Goal: Transaction & Acquisition: Purchase product/service

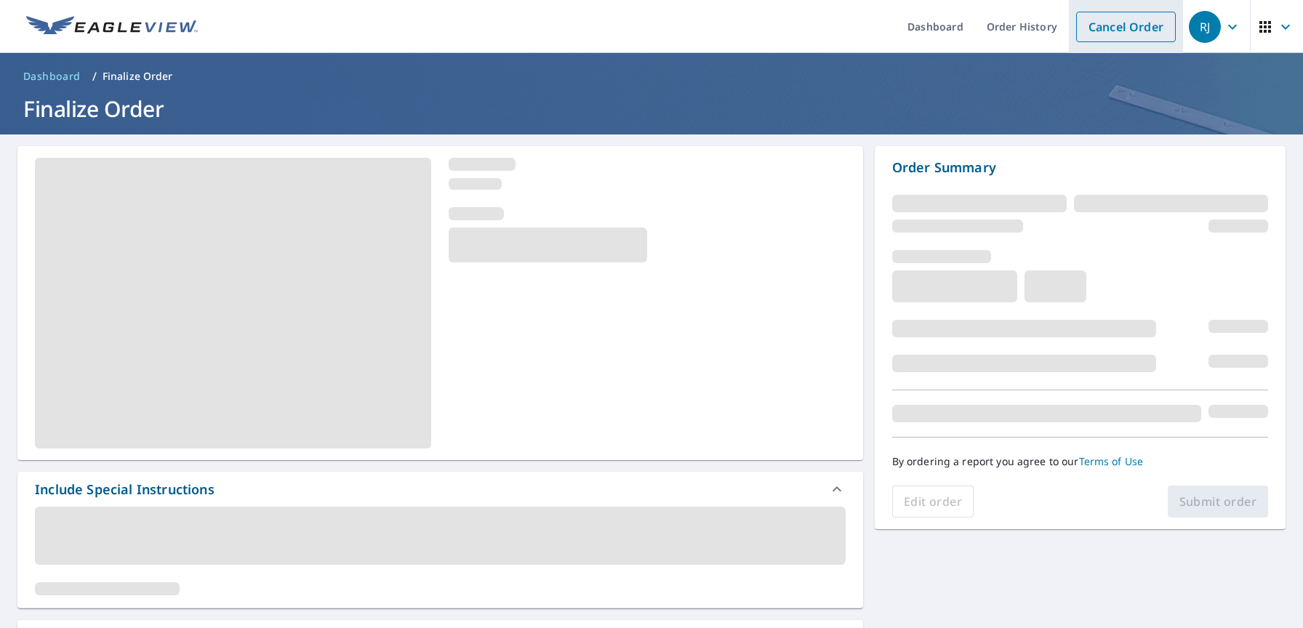
click at [1123, 23] on link "Cancel Order" at bounding box center [1126, 27] width 100 height 31
click at [1107, 38] on link "Cancel Order" at bounding box center [1126, 27] width 100 height 31
click at [1268, 31] on icon "button" at bounding box center [1265, 26] width 17 height 17
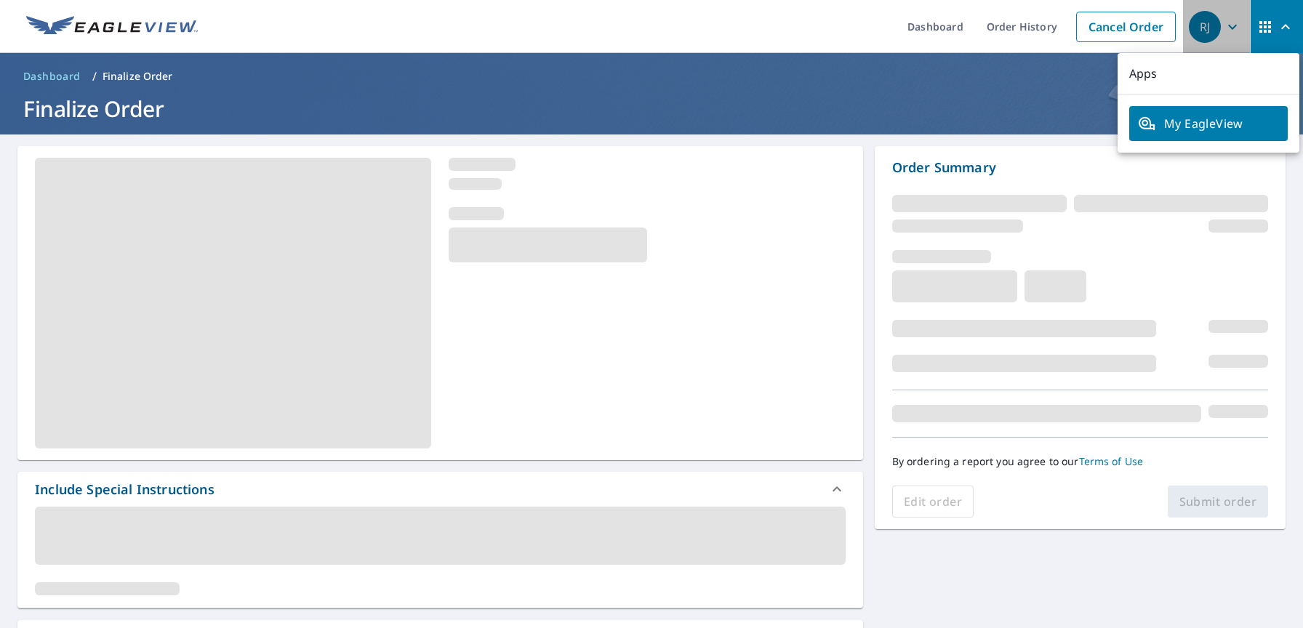
click at [1215, 25] on div "RJ" at bounding box center [1205, 27] width 32 height 32
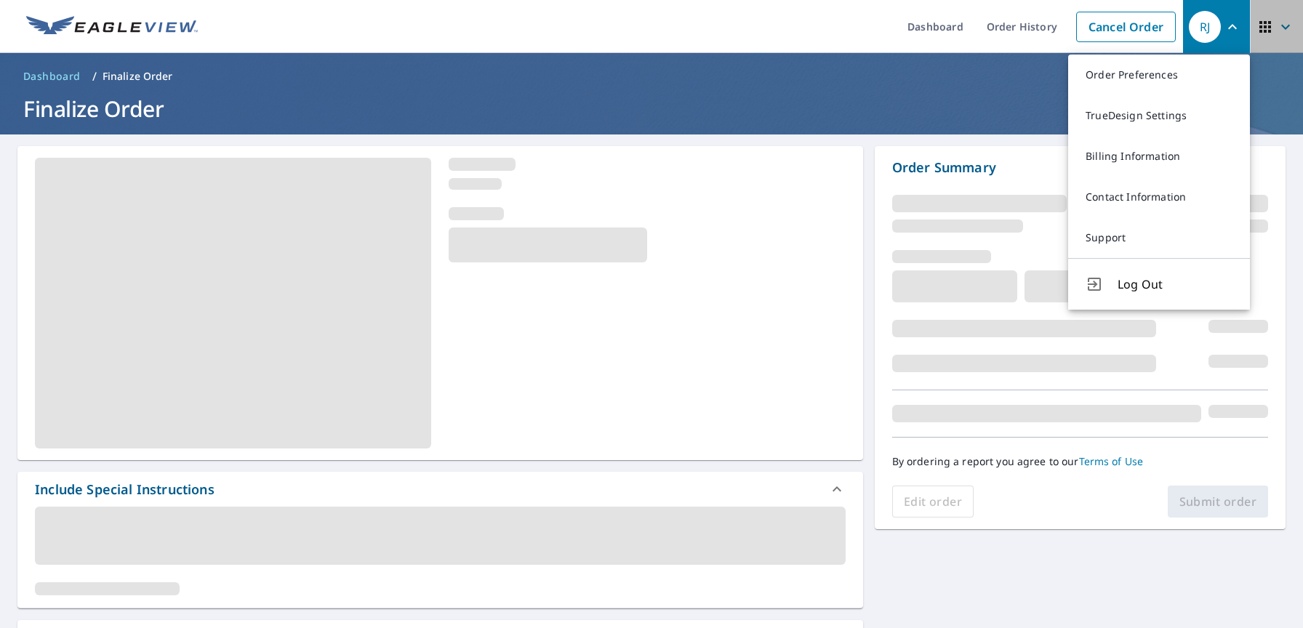
click at [1254, 25] on button "button" at bounding box center [1276, 26] width 53 height 53
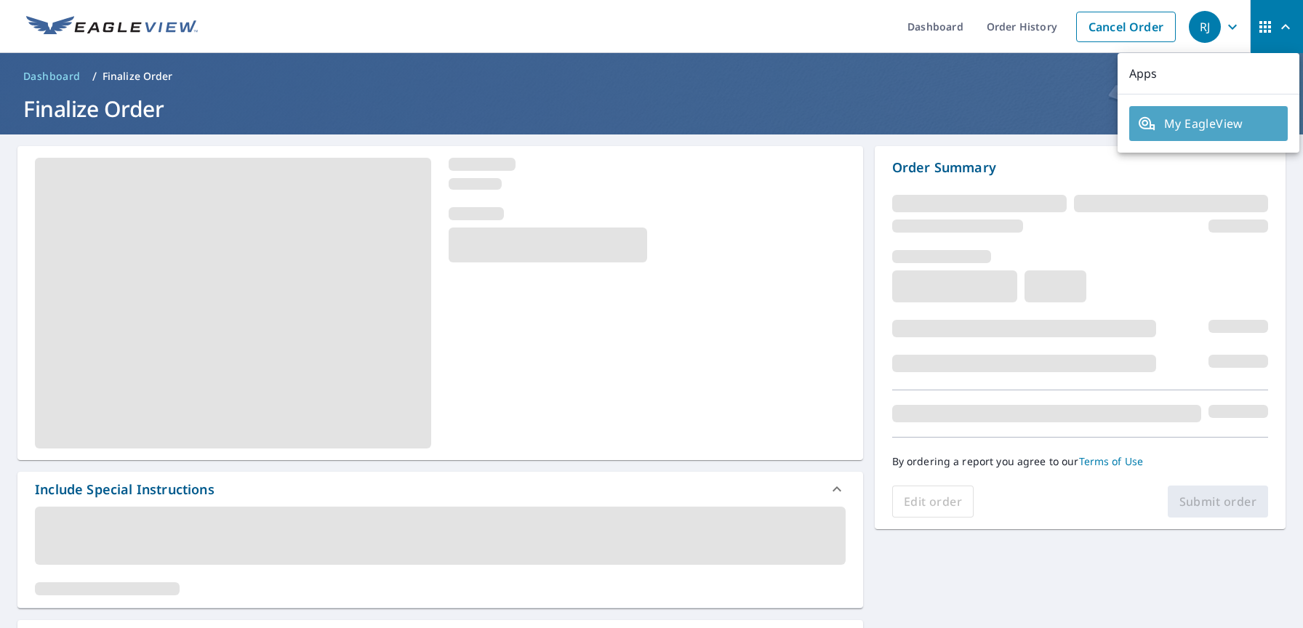
click at [1230, 124] on span "My EagleView" at bounding box center [1208, 123] width 141 height 17
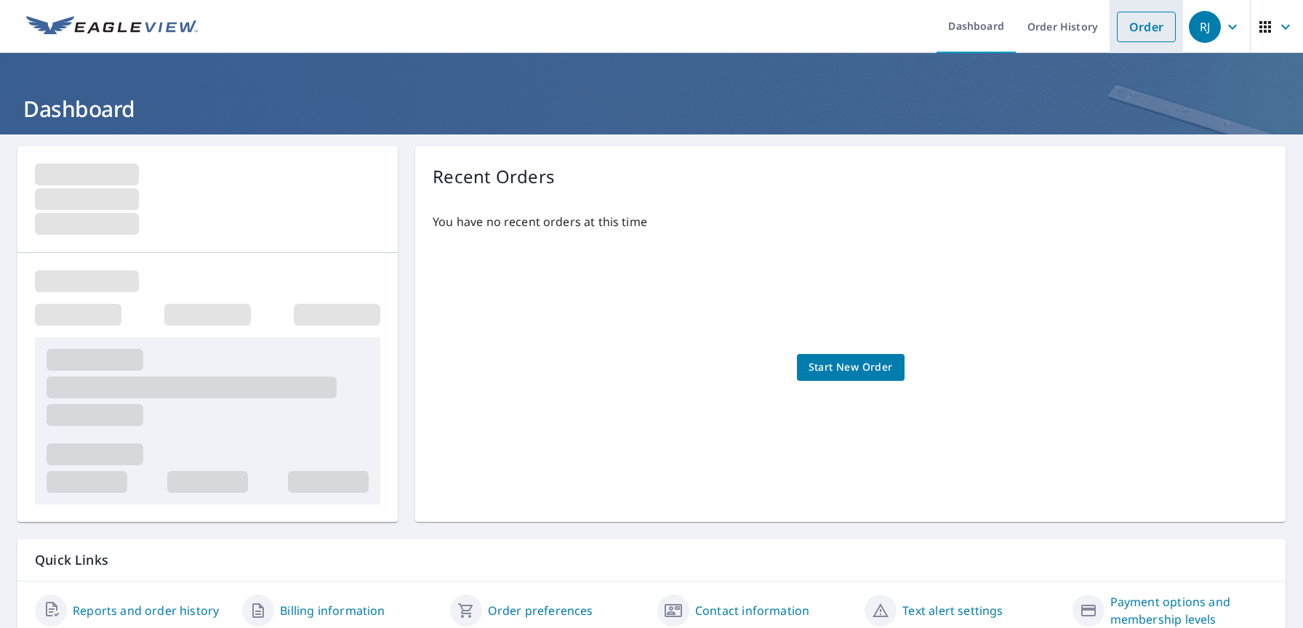
click at [1142, 25] on link "Order" at bounding box center [1146, 27] width 59 height 31
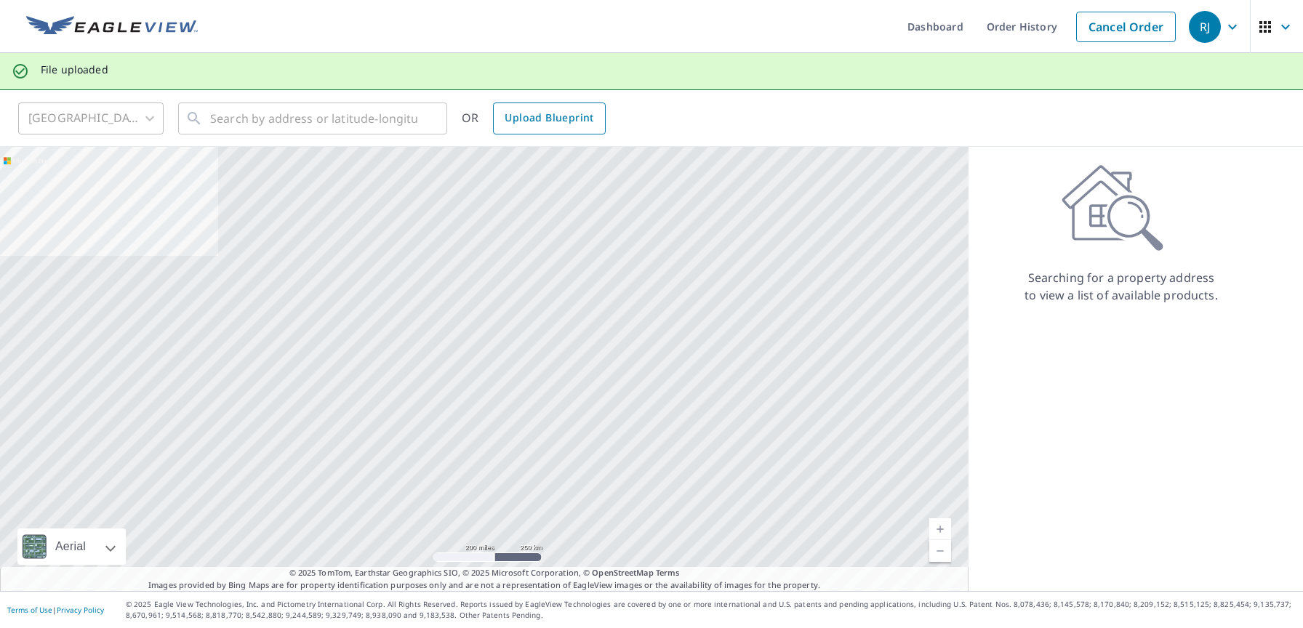
click at [581, 121] on span "Upload Blueprint" at bounding box center [549, 118] width 89 height 18
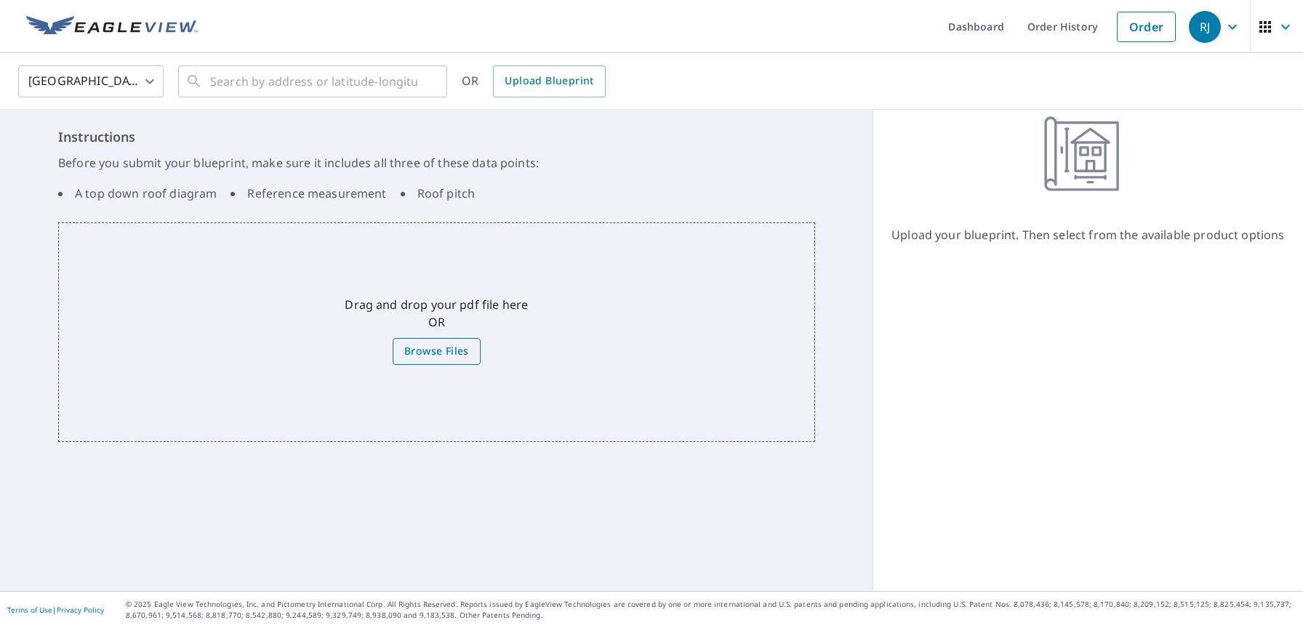
click at [454, 349] on span "Browse Files" at bounding box center [436, 352] width 65 height 18
click at [0, 0] on input "Browse Files" at bounding box center [0, 0] width 0 height 0
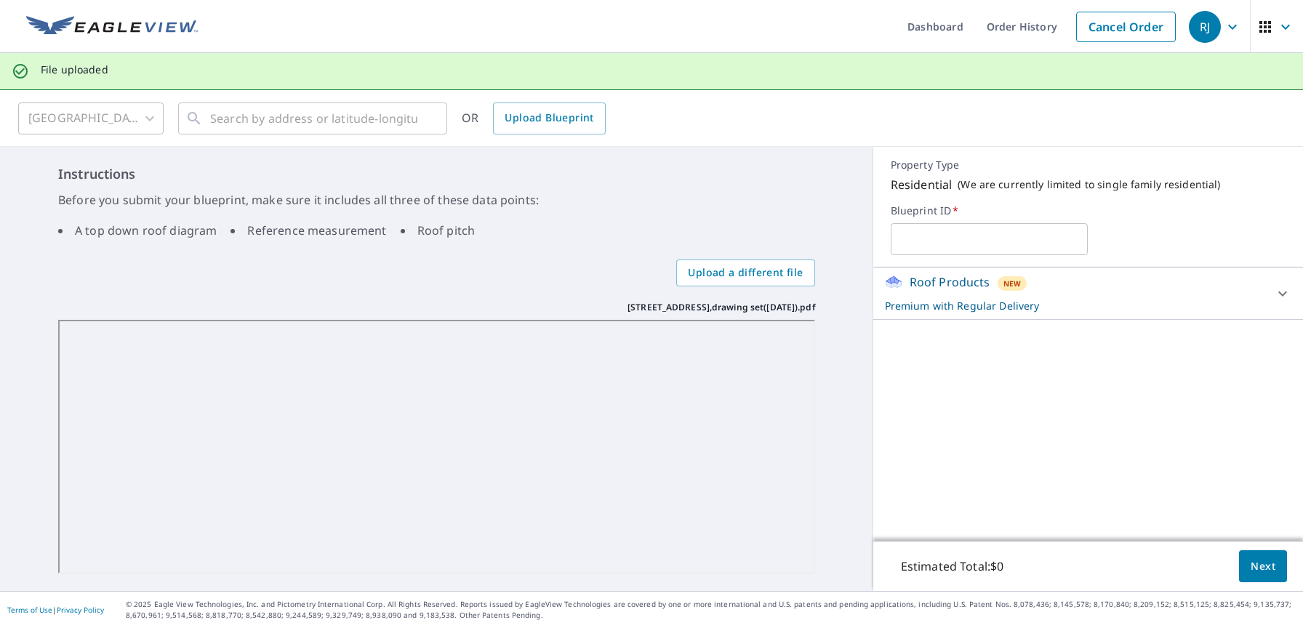
click at [1017, 310] on p "Premium with Regular Delivery" at bounding box center [1075, 305] width 380 height 15
click at [1214, 353] on body "RJ RJ Dashboard Order History Cancel Order RJ File uploaded [GEOGRAPHIC_DATA] […" at bounding box center [651, 314] width 1303 height 628
click at [1215, 359] on li "Regular $0" at bounding box center [1234, 362] width 114 height 26
click at [1216, 428] on div "Roof Products New Premium with Regular Delivery Premium $0 Delivery Regular $0 …" at bounding box center [1088, 404] width 430 height 273
click at [991, 252] on input "text" at bounding box center [990, 239] width 198 height 41
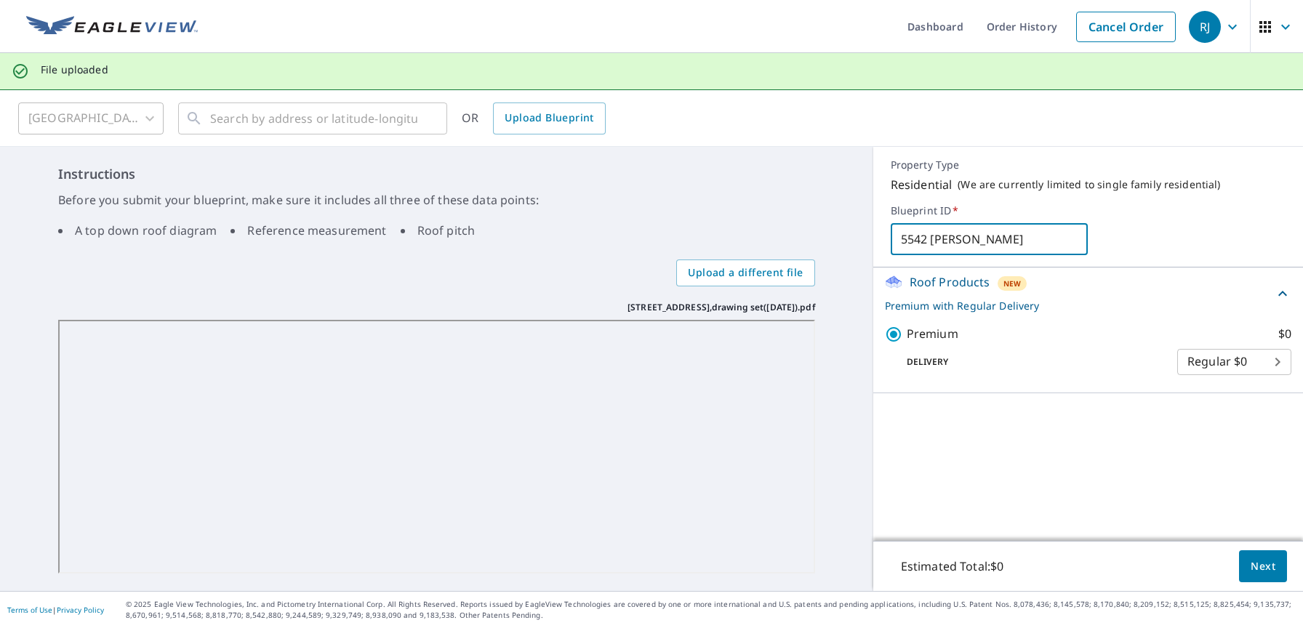
type input "[STREET_ADDRESS]"
click at [1268, 556] on button "Next" at bounding box center [1263, 567] width 48 height 33
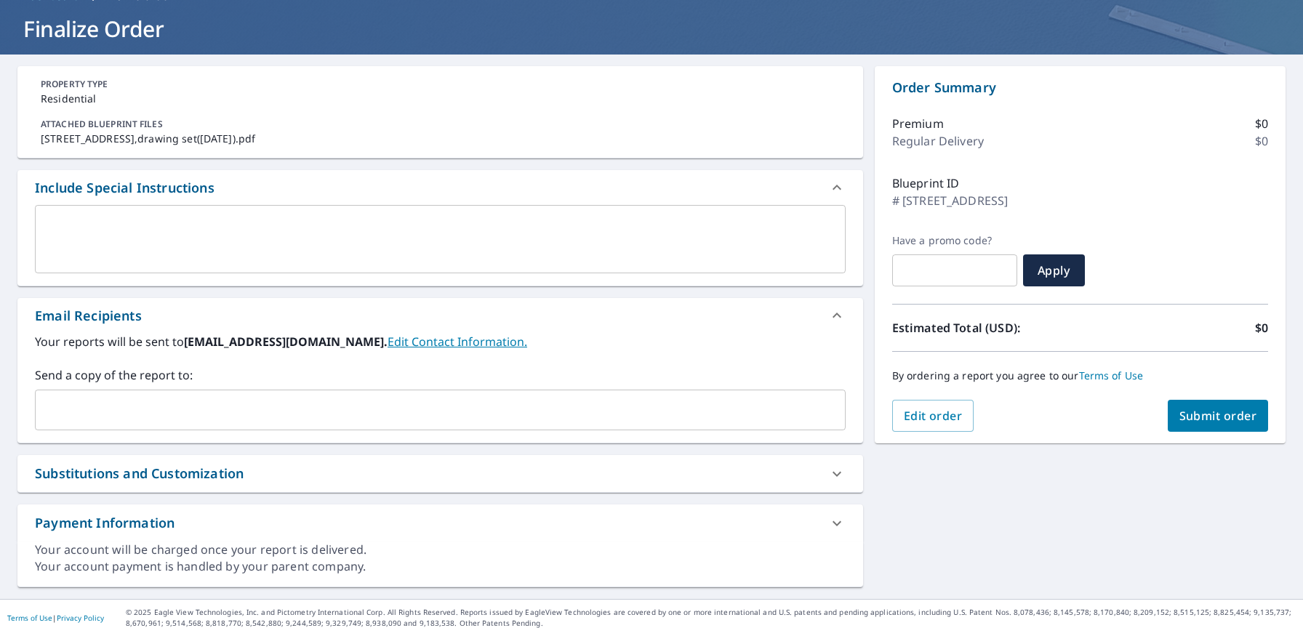
scroll to position [88, 0]
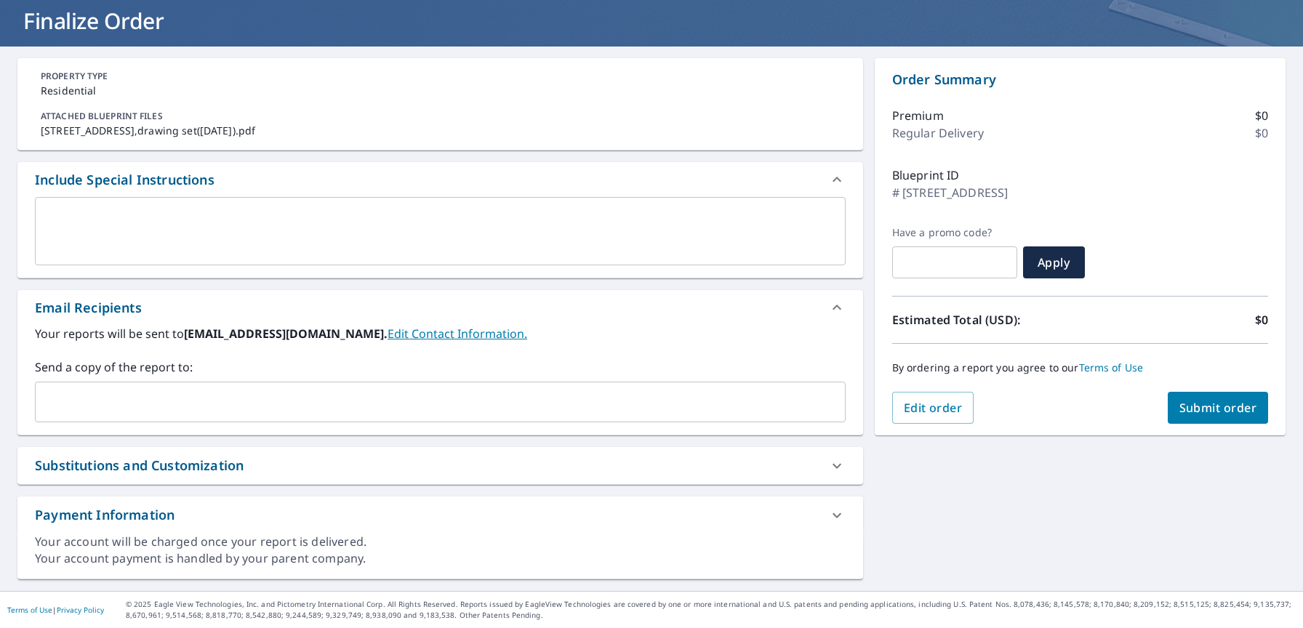
click at [700, 474] on div "Substitutions and Customization" at bounding box center [427, 466] width 785 height 20
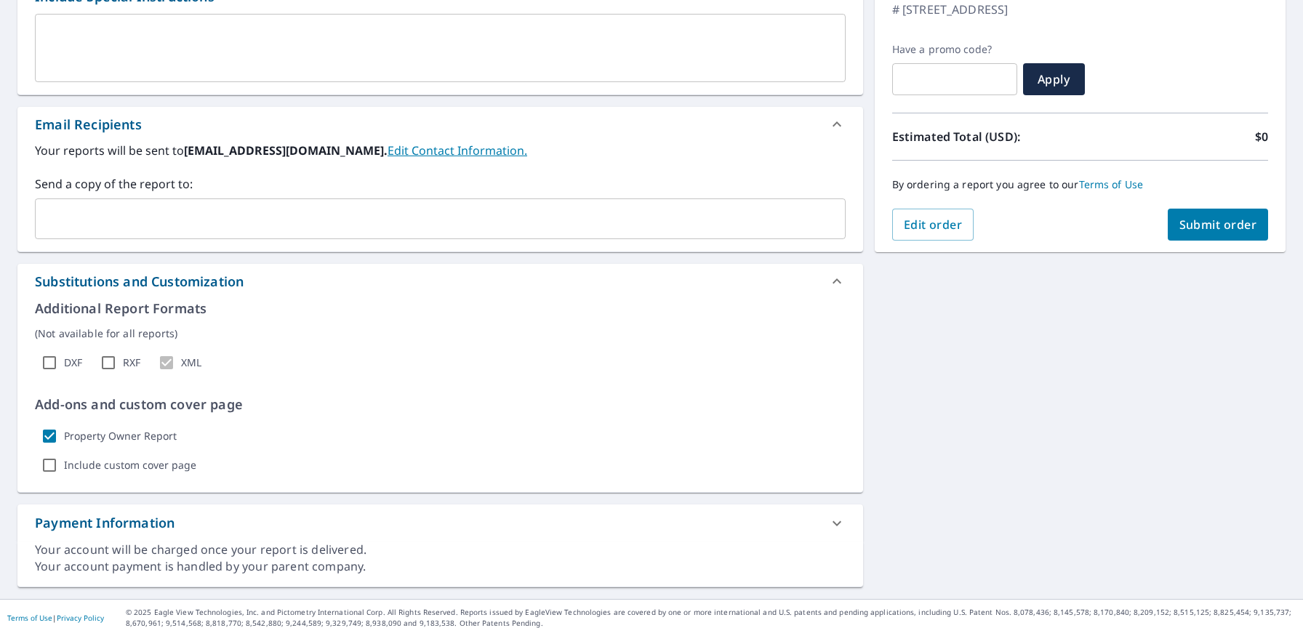
scroll to position [279, 0]
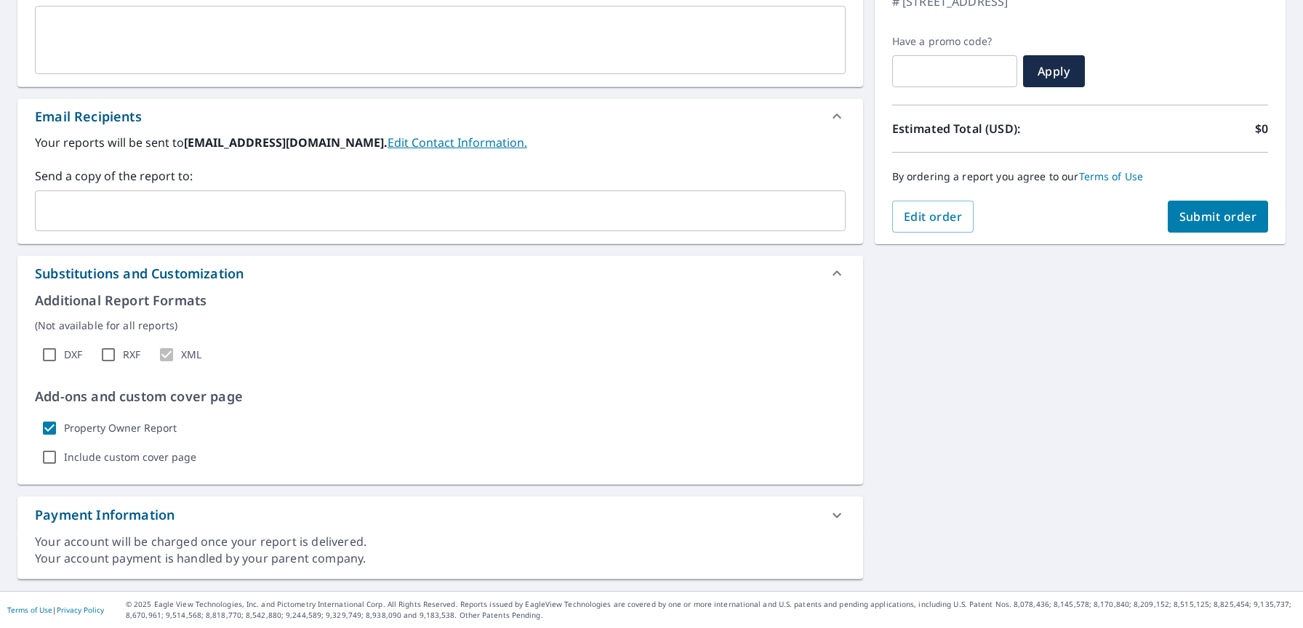
click at [53, 428] on input "Property Owner Report" at bounding box center [49, 428] width 29 height 29
checkbox input "false"
click at [571, 498] on div "Payment Information" at bounding box center [440, 515] width 846 height 37
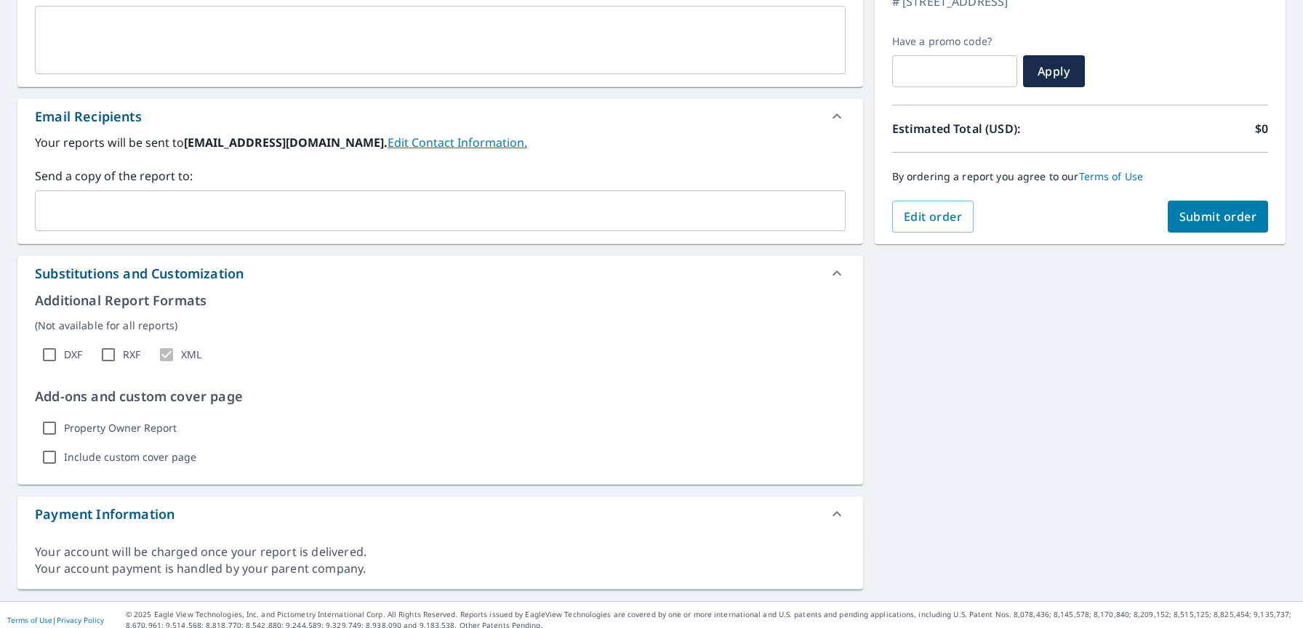
scroll to position [289, 0]
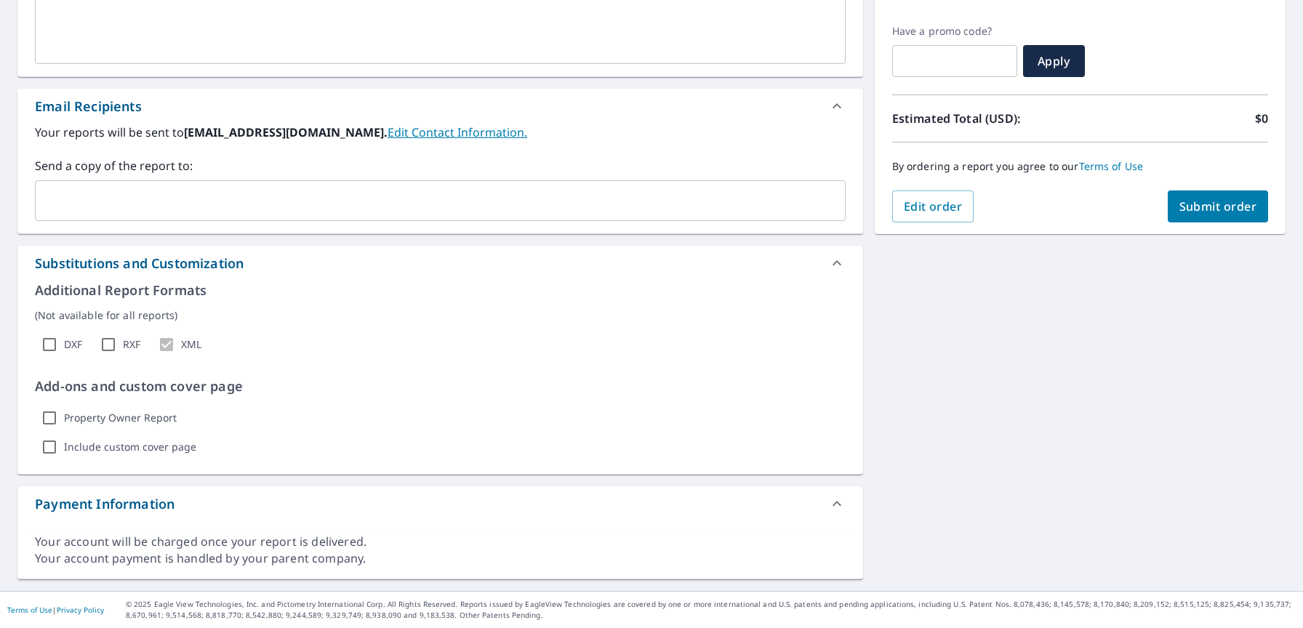
click at [835, 501] on icon at bounding box center [836, 503] width 17 height 17
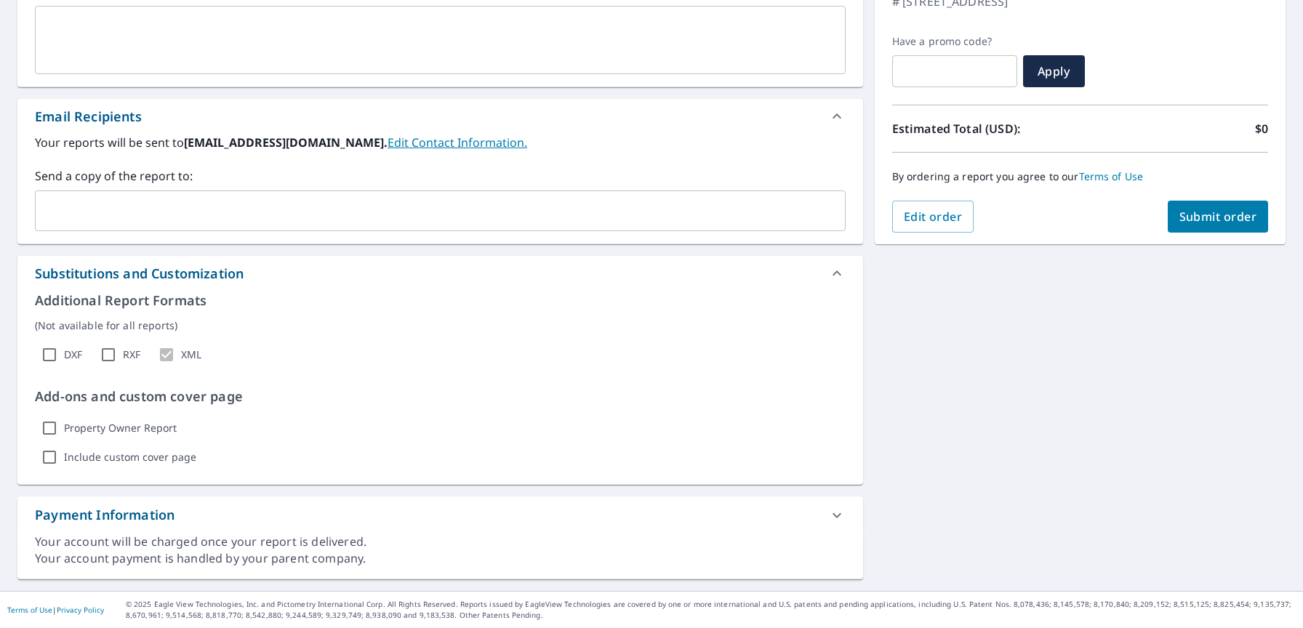
click at [836, 519] on icon at bounding box center [836, 515] width 17 height 17
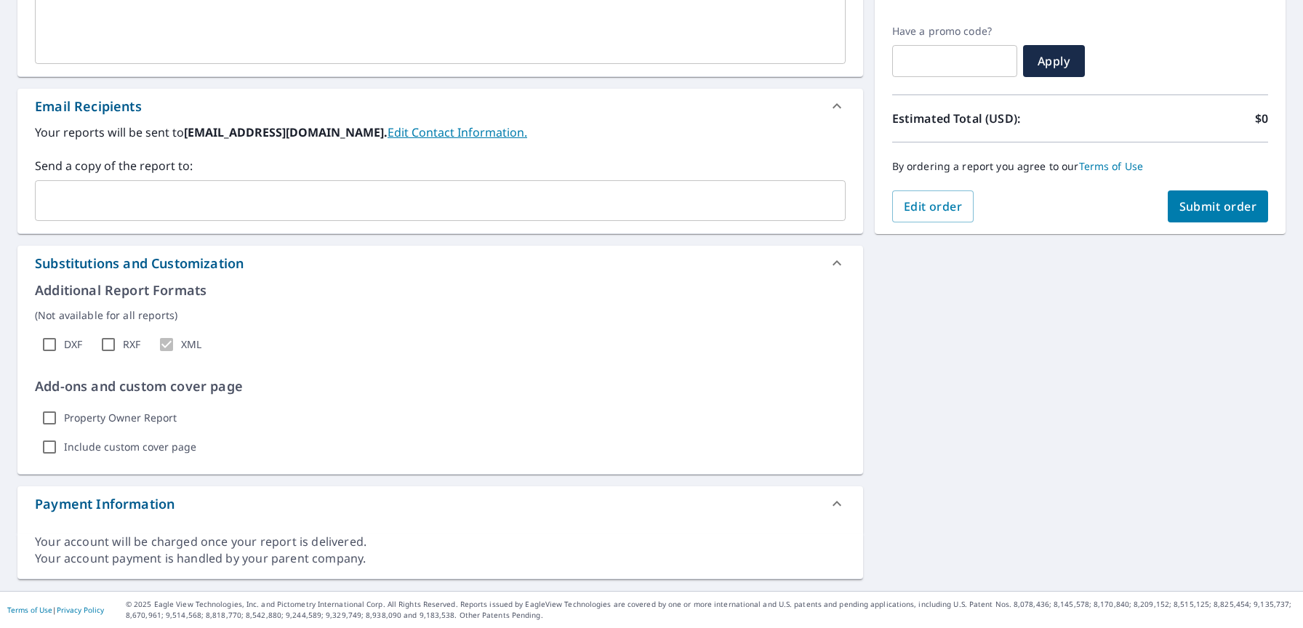
click at [1204, 211] on span "Submit order" at bounding box center [1219, 207] width 78 height 16
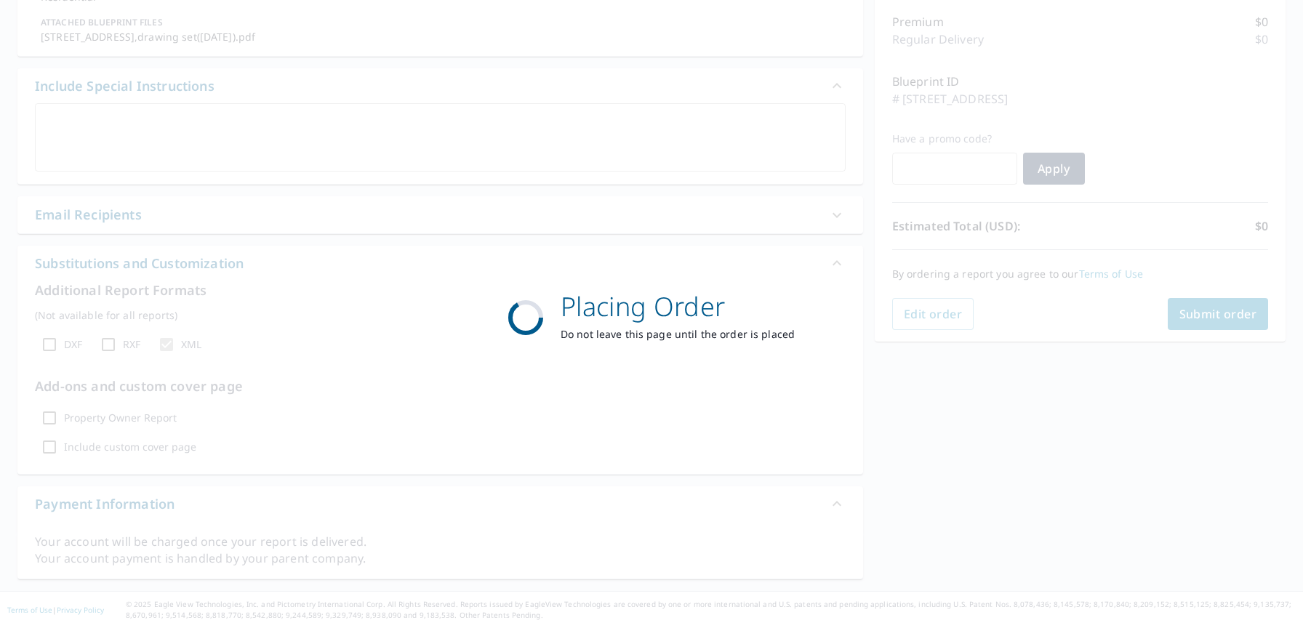
scroll to position [182, 0]
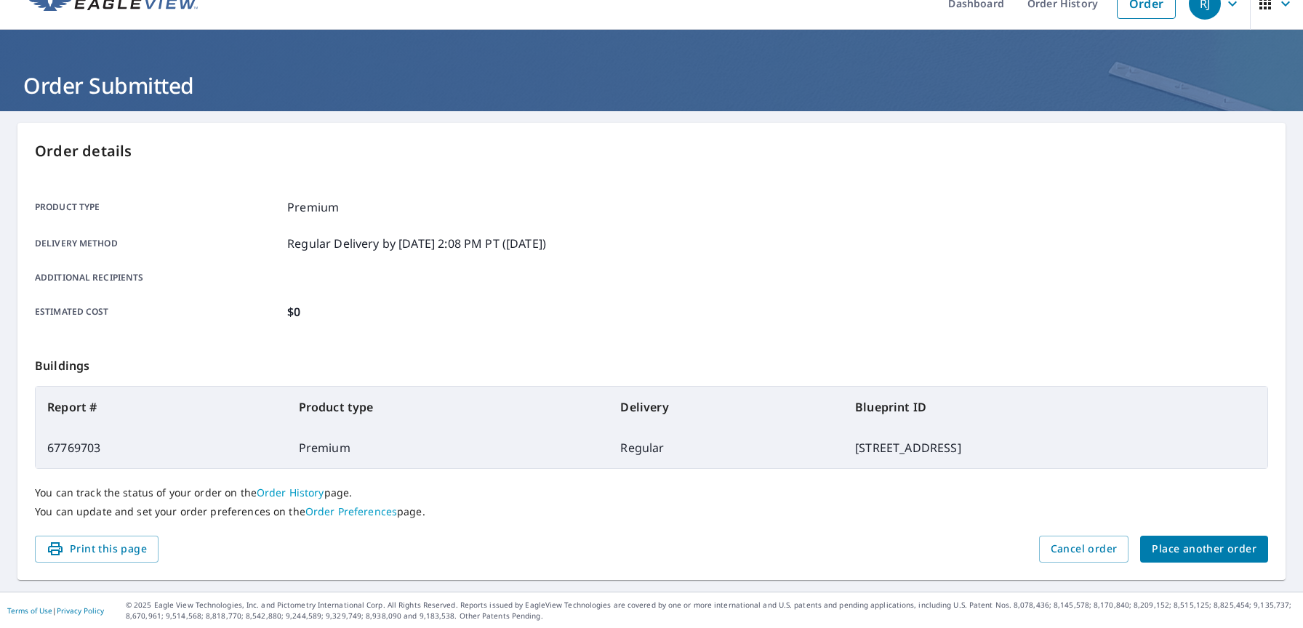
scroll to position [23, 0]
click at [1192, 540] on span "Place another order" at bounding box center [1204, 549] width 105 height 18
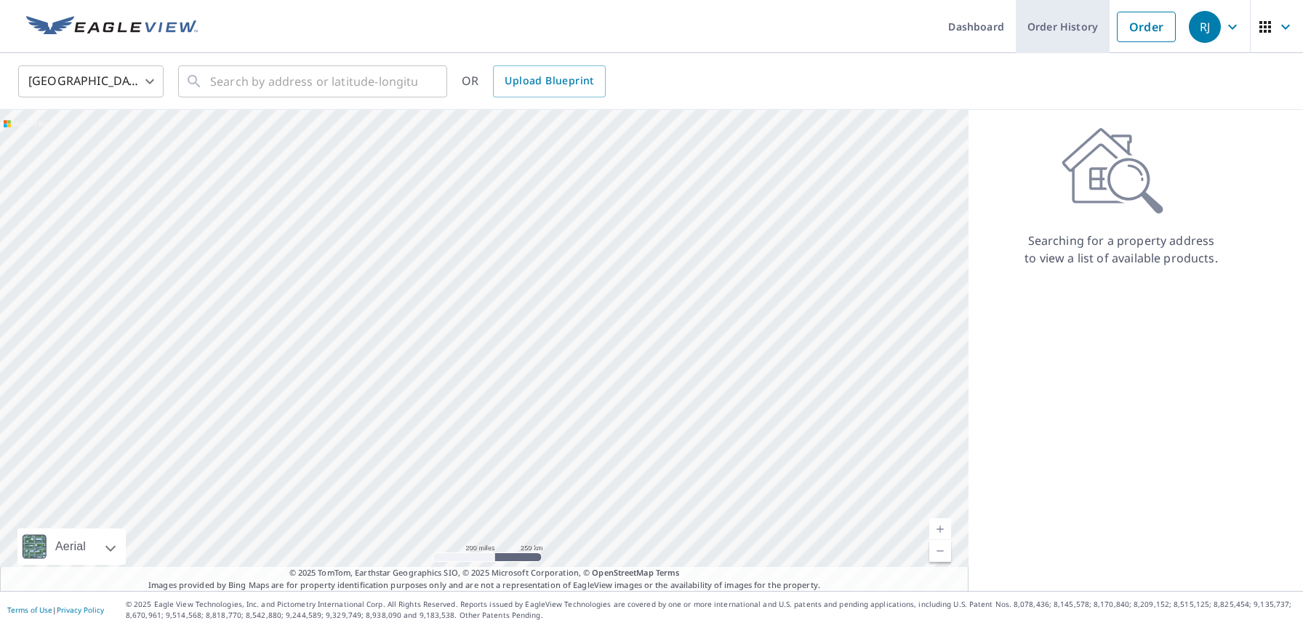
click at [1047, 17] on link "Order History" at bounding box center [1063, 26] width 94 height 53
